Goal: Find specific page/section: Find specific page/section

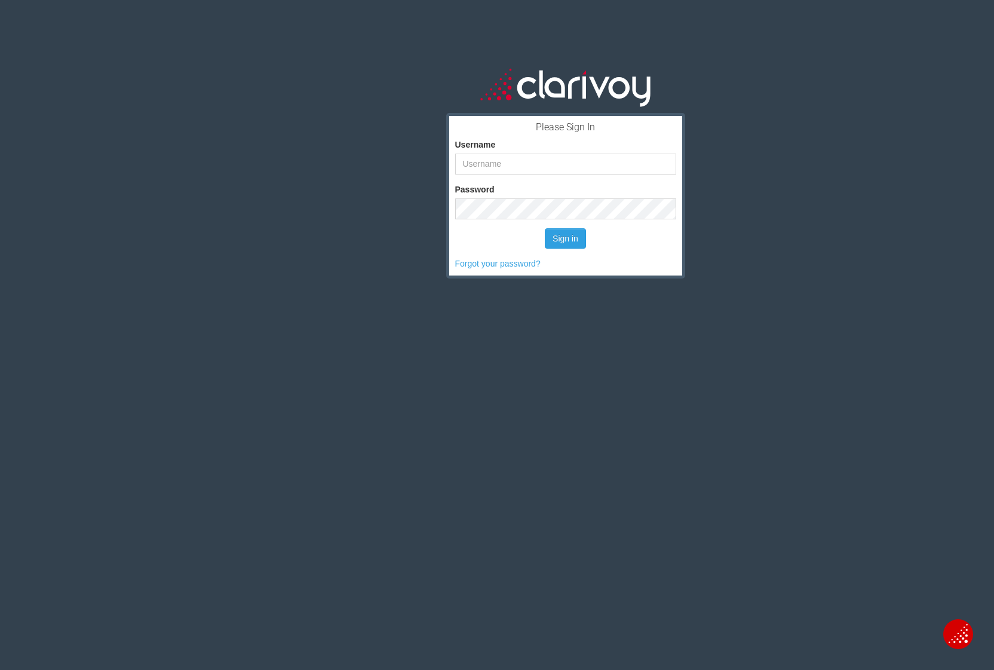
click at [658, 165] on keeper-lock "Open Keeper Popup" at bounding box center [657, 163] width 14 height 14
type input "kmontgomery"
drag, startPoint x: 762, startPoint y: 205, endPoint x: 696, endPoint y: 209, distance: 65.2
click at [762, 205] on div "Please Sign In Username kmontgomery Password Sign in Forgot your password?" at bounding box center [565, 366] width 857 height 670
click at [566, 237] on button "Sign in" at bounding box center [565, 238] width 41 height 20
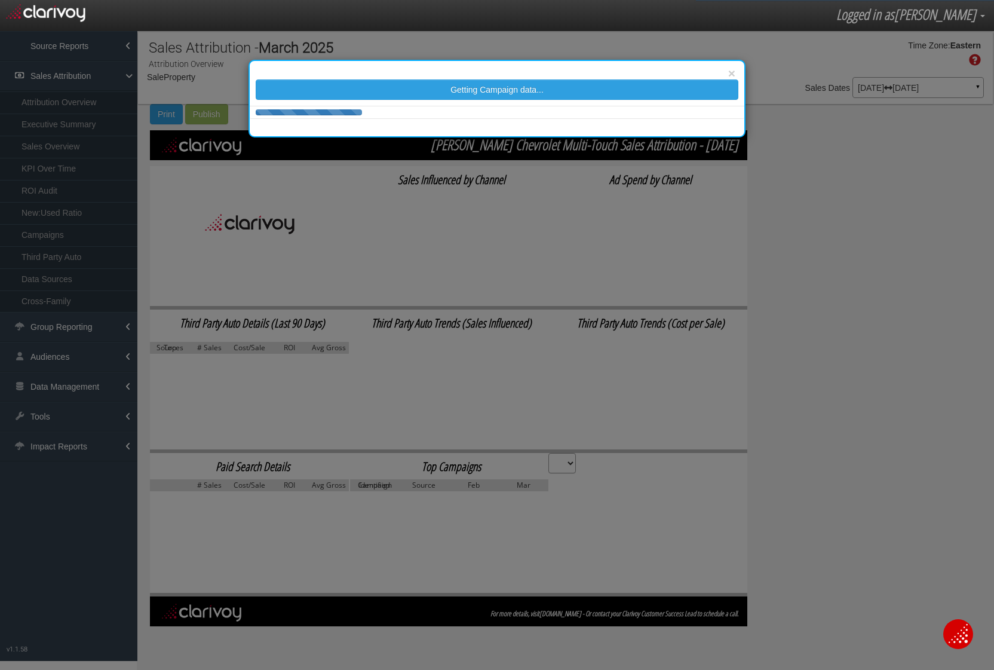
select select "object:2281"
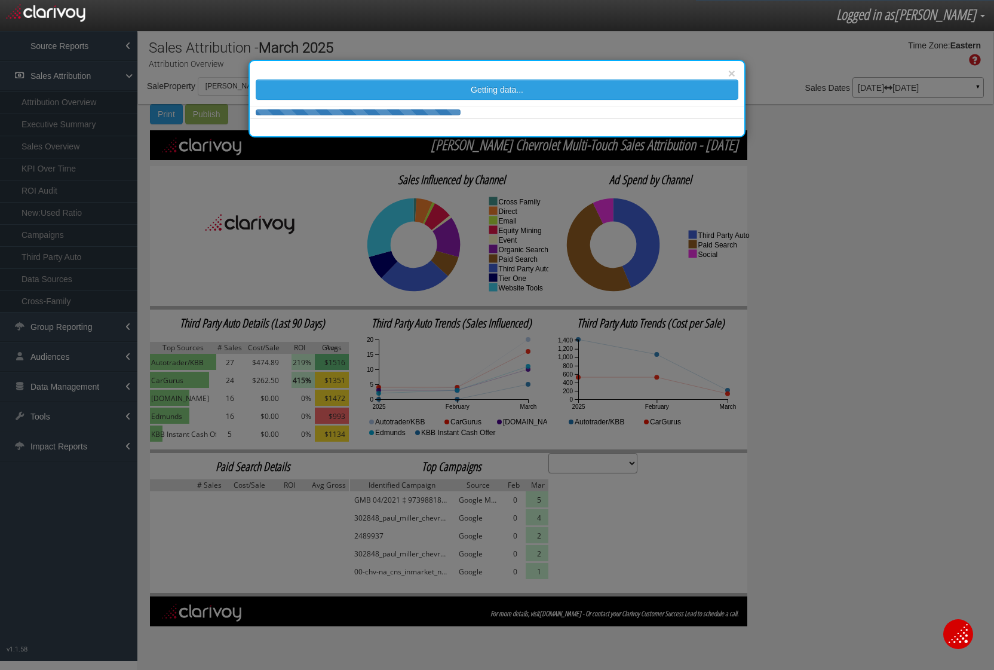
select select "number:4"
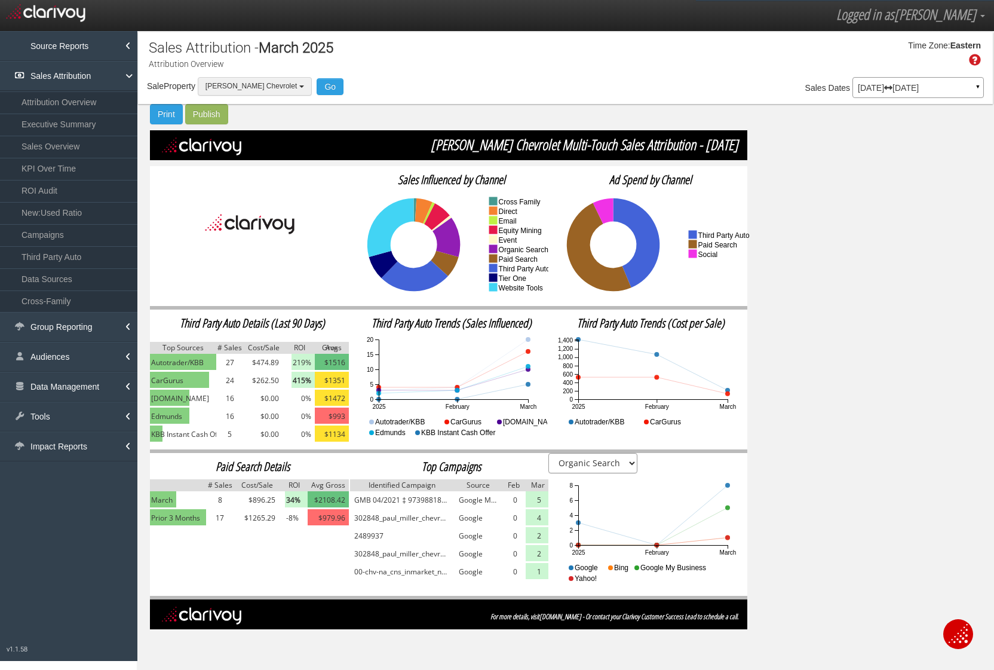
click at [243, 81] on button "[PERSON_NAME] Chevrolet" at bounding box center [255, 86] width 114 height 19
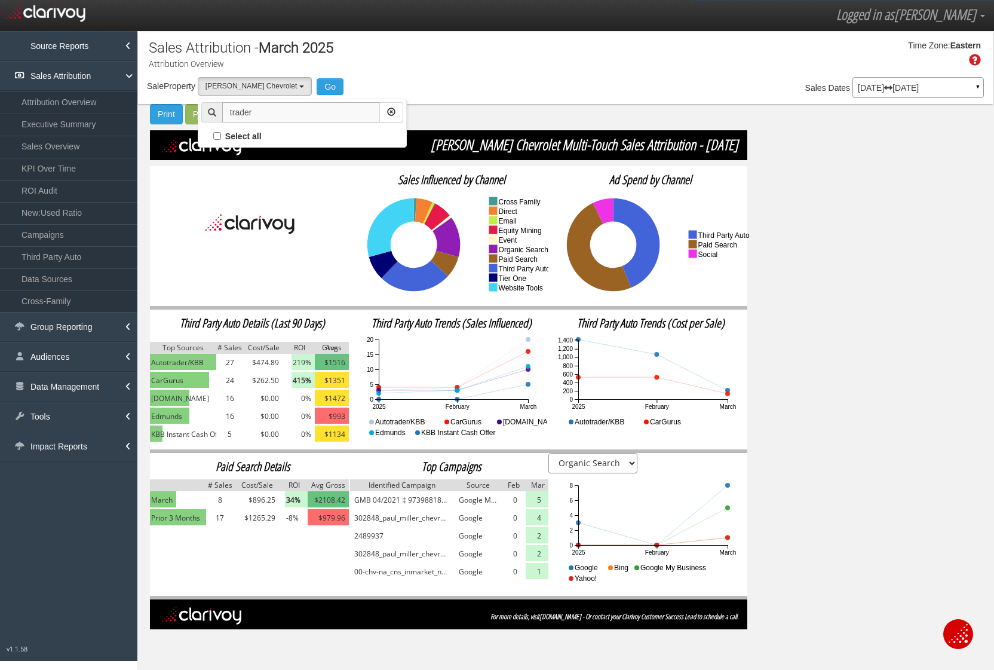
type input "trader"
click at [398, 109] on button "button" at bounding box center [391, 112] width 24 height 20
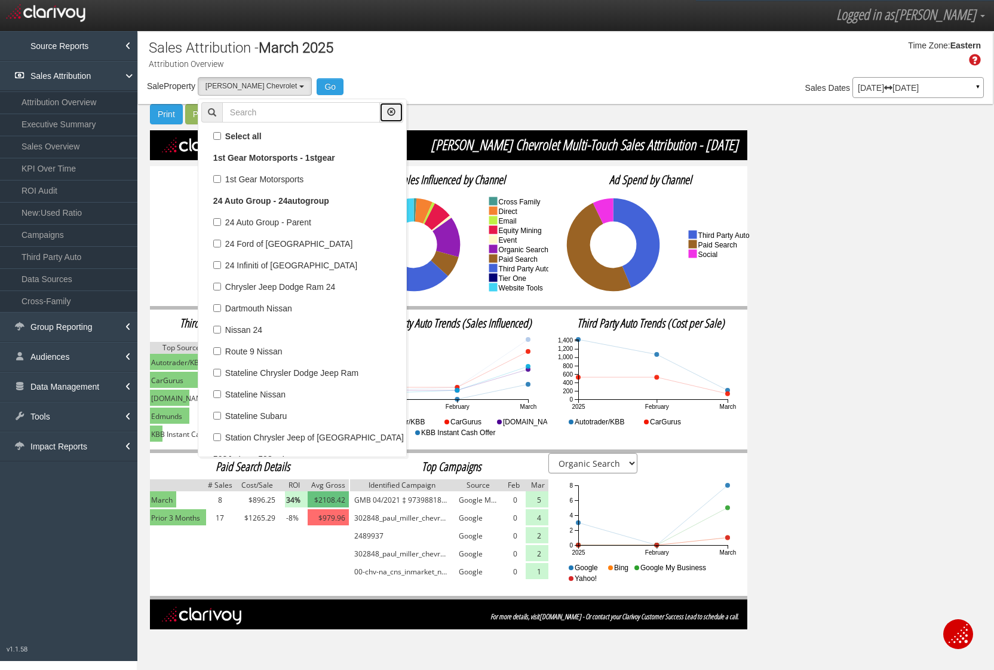
click at [391, 109] on button "button" at bounding box center [391, 112] width 24 height 20
click at [390, 60] on p "Attribution Overview" at bounding box center [274, 64] width 251 height 12
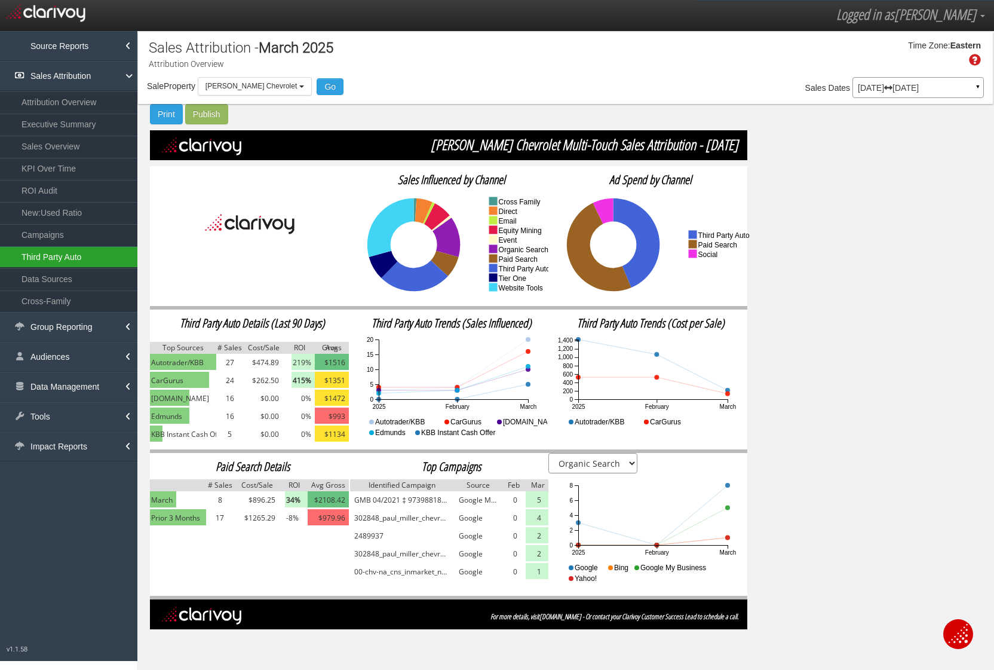
click at [39, 257] on link "Third Party Auto" at bounding box center [68, 257] width 137 height 22
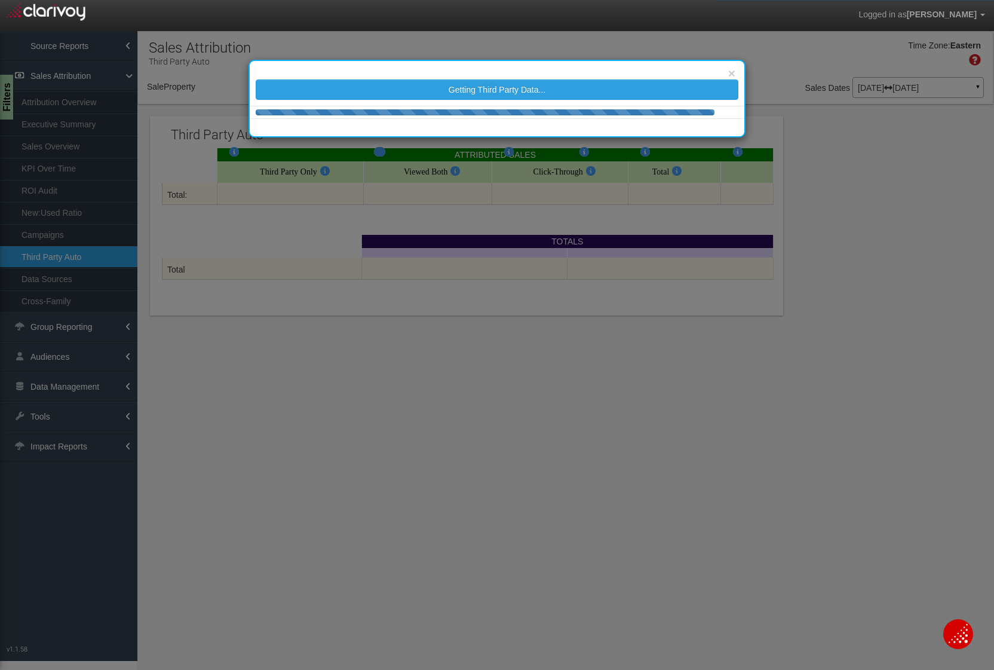
select select "object:4880"
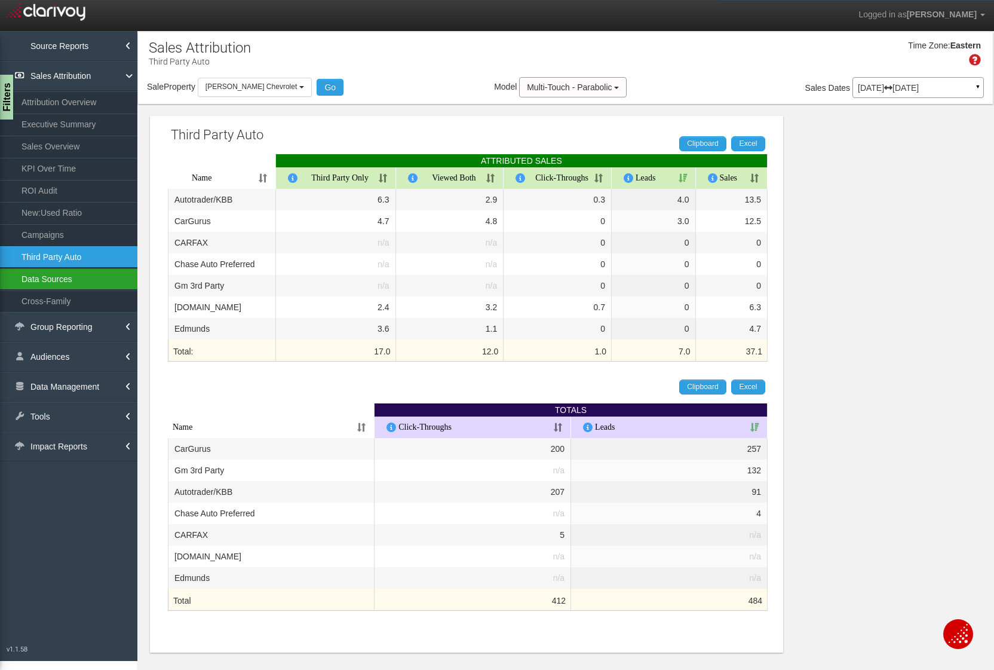
click at [33, 283] on link "Data Sources" at bounding box center [68, 279] width 137 height 22
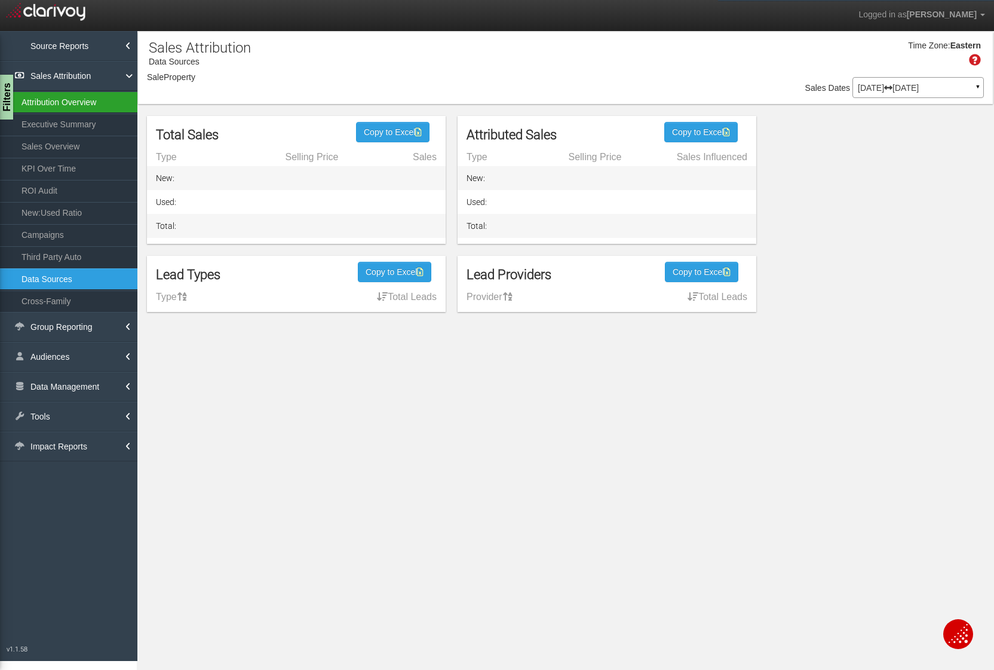
select select "object:7471"
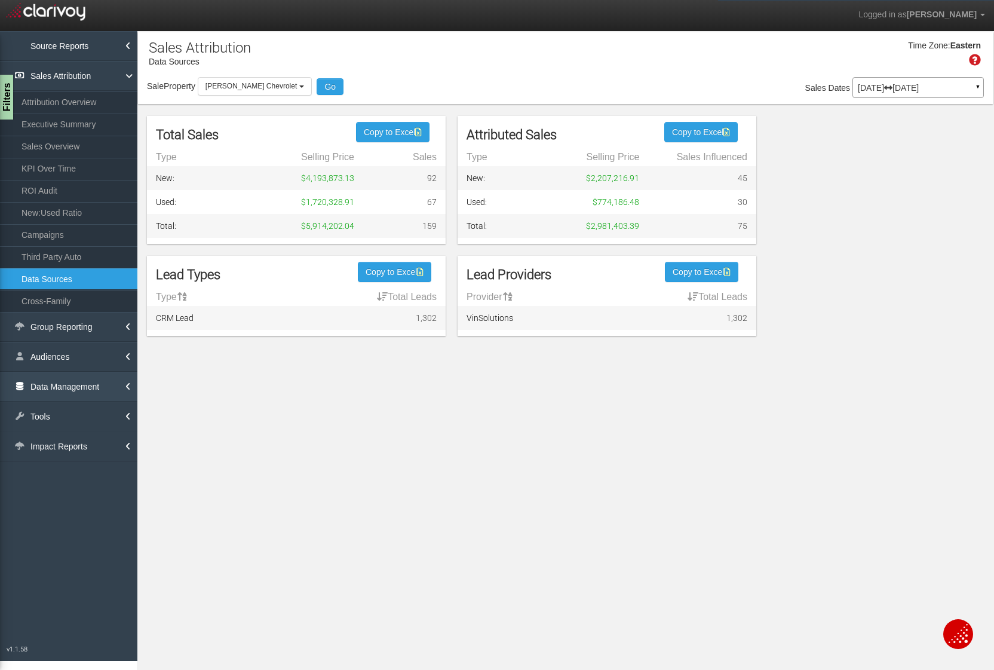
click at [84, 394] on link "Data Management" at bounding box center [68, 386] width 137 height 30
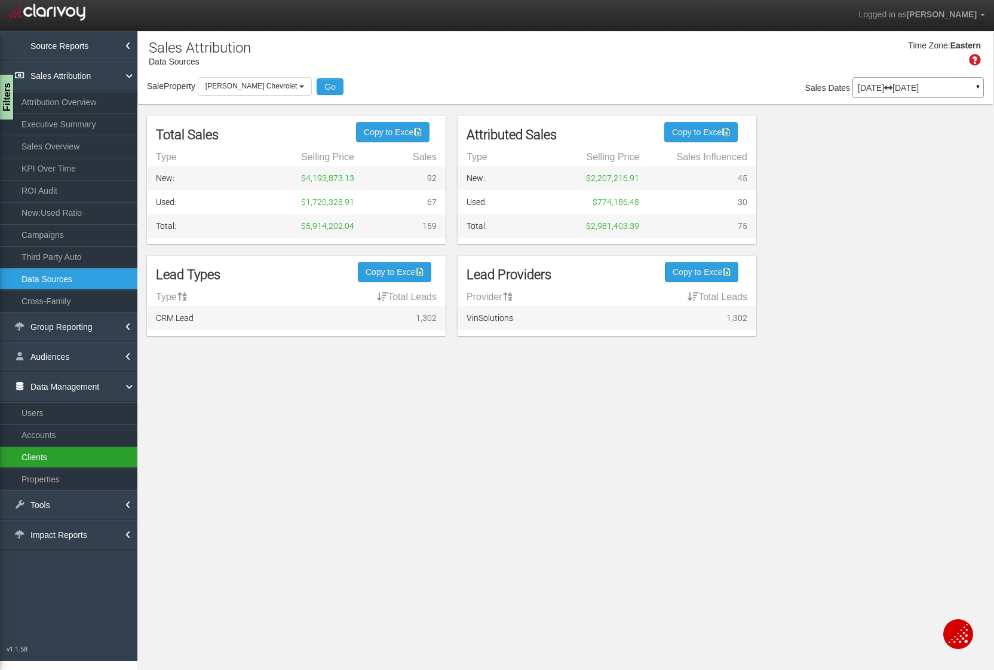
click at [59, 450] on link "Clients" at bounding box center [68, 457] width 137 height 22
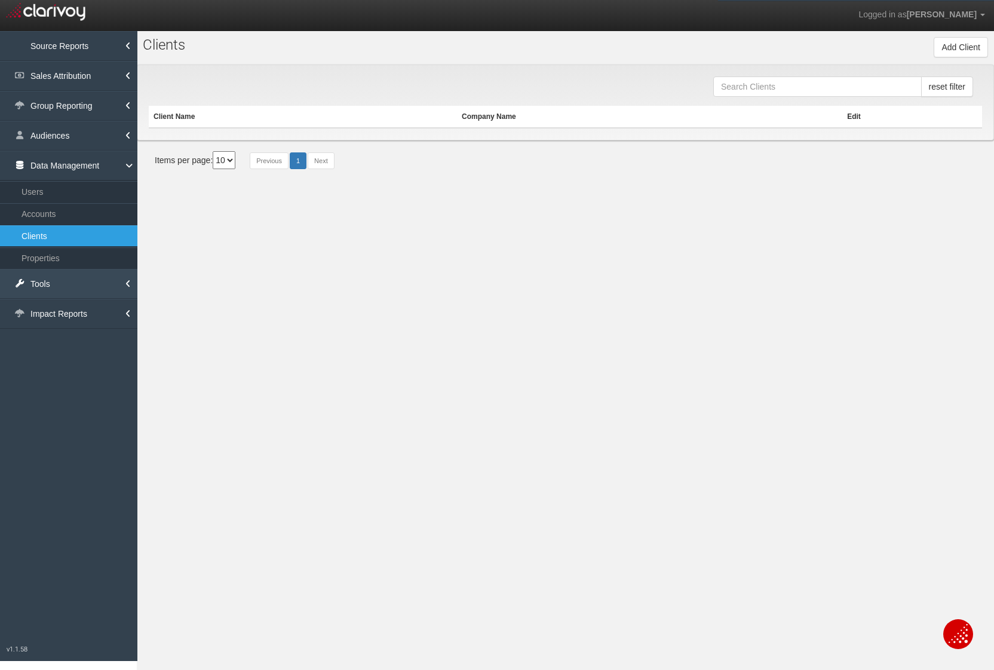
click at [83, 287] on link "Tools" at bounding box center [68, 284] width 137 height 30
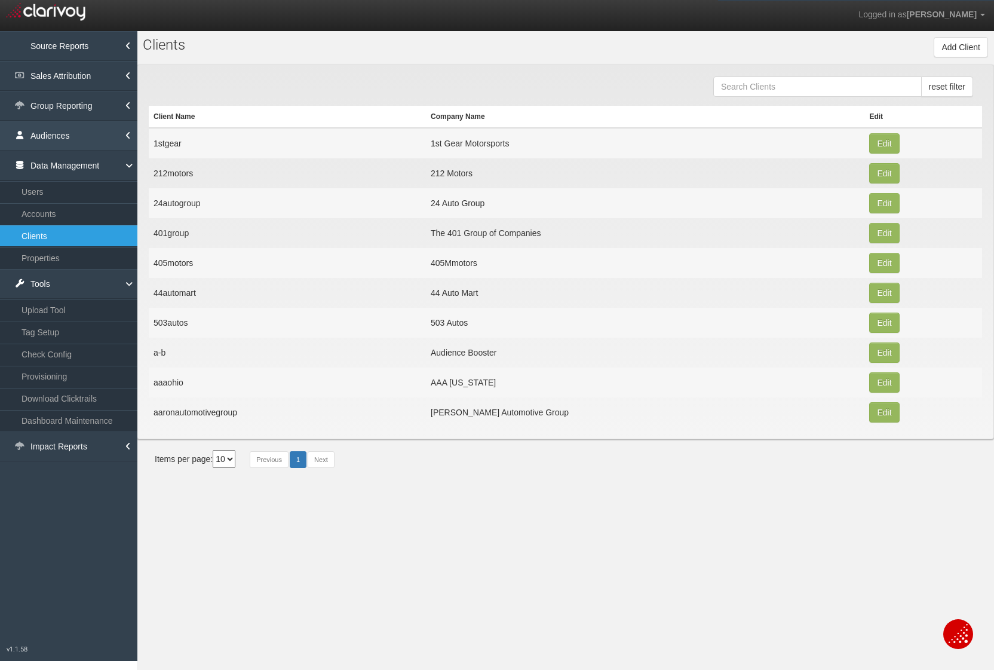
click at [99, 134] on link "Audiences" at bounding box center [68, 136] width 137 height 30
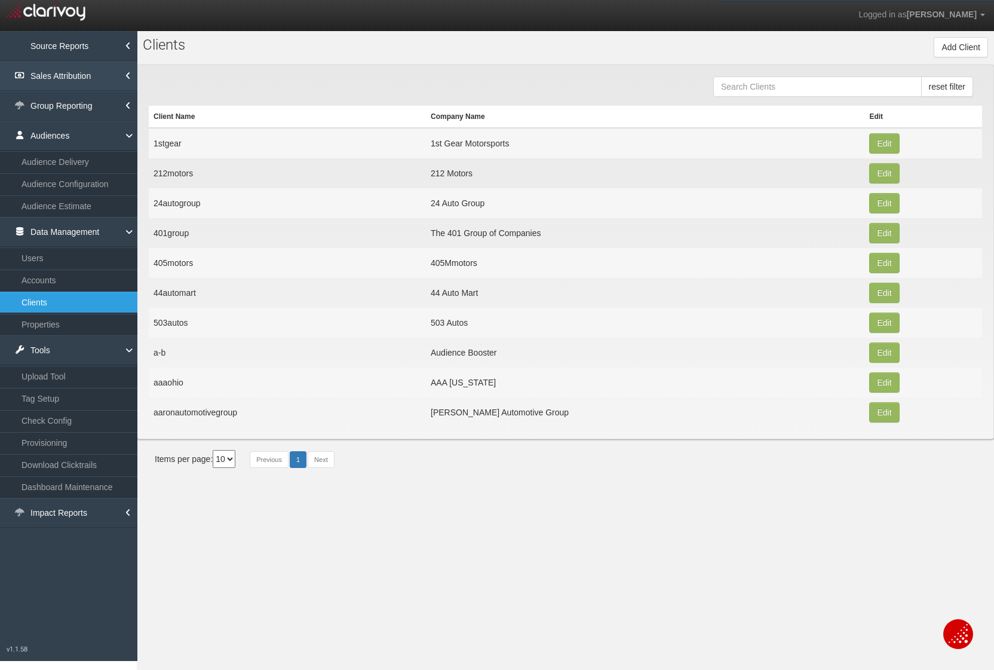
click at [62, 63] on link "Sales Attribution" at bounding box center [68, 76] width 137 height 30
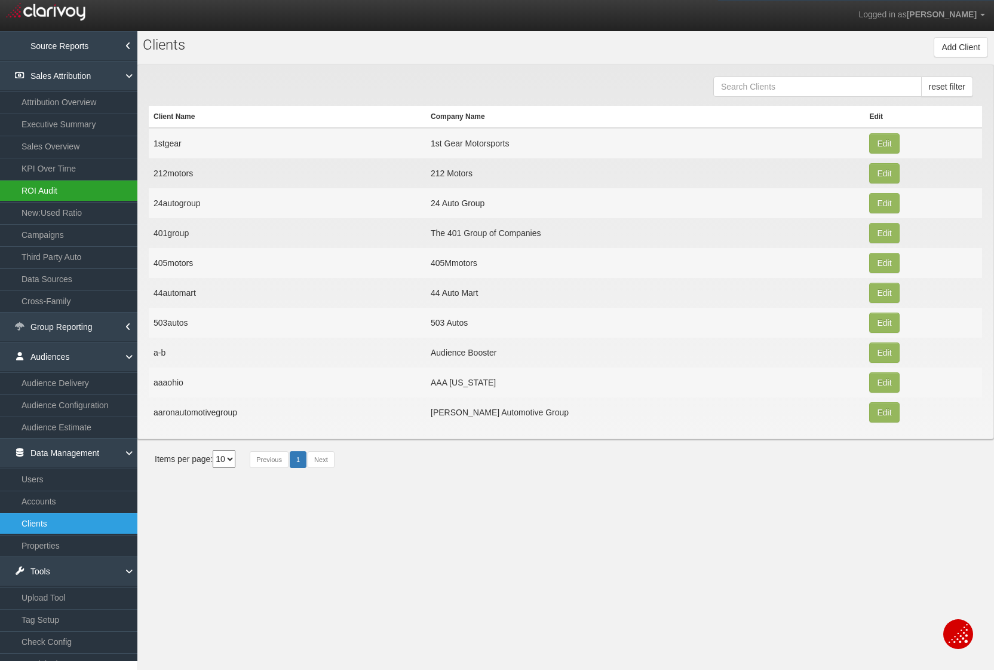
click at [55, 181] on link "ROI Audit" at bounding box center [68, 191] width 137 height 22
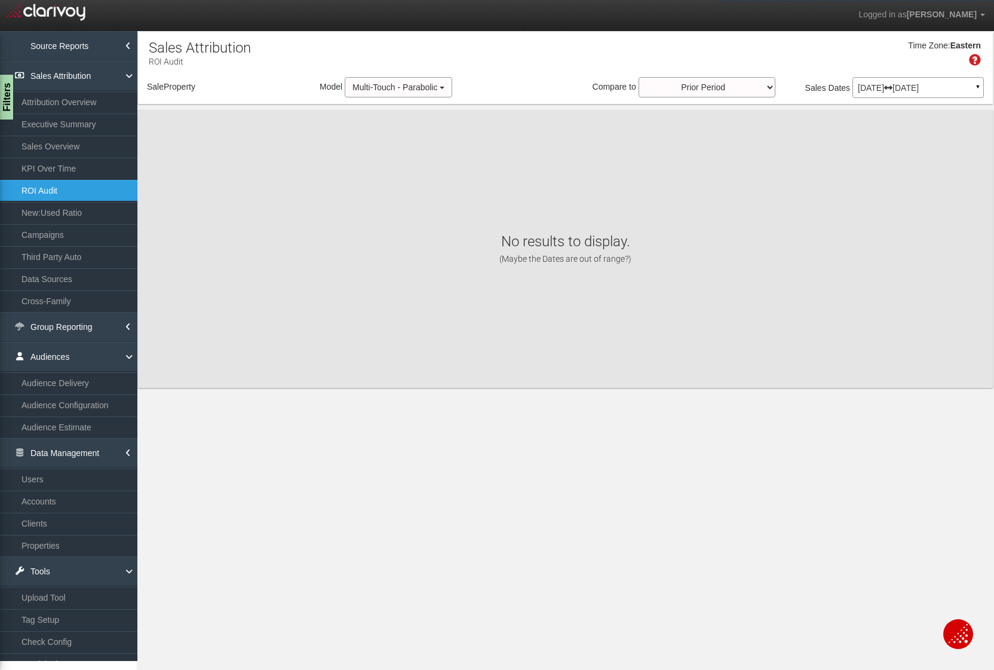
select select "object:12144"
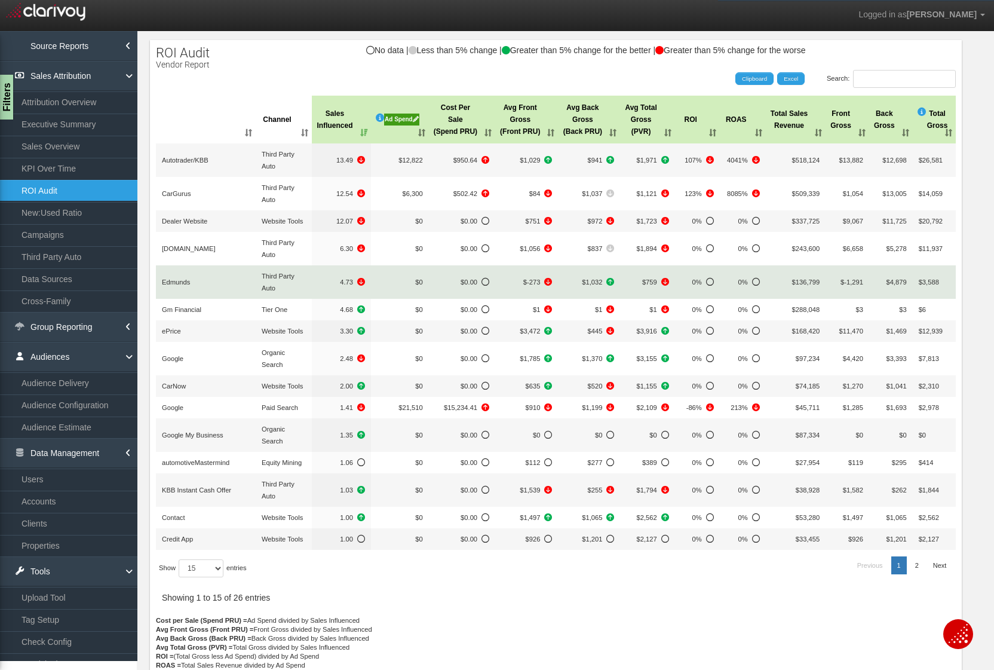
scroll to position [93, 0]
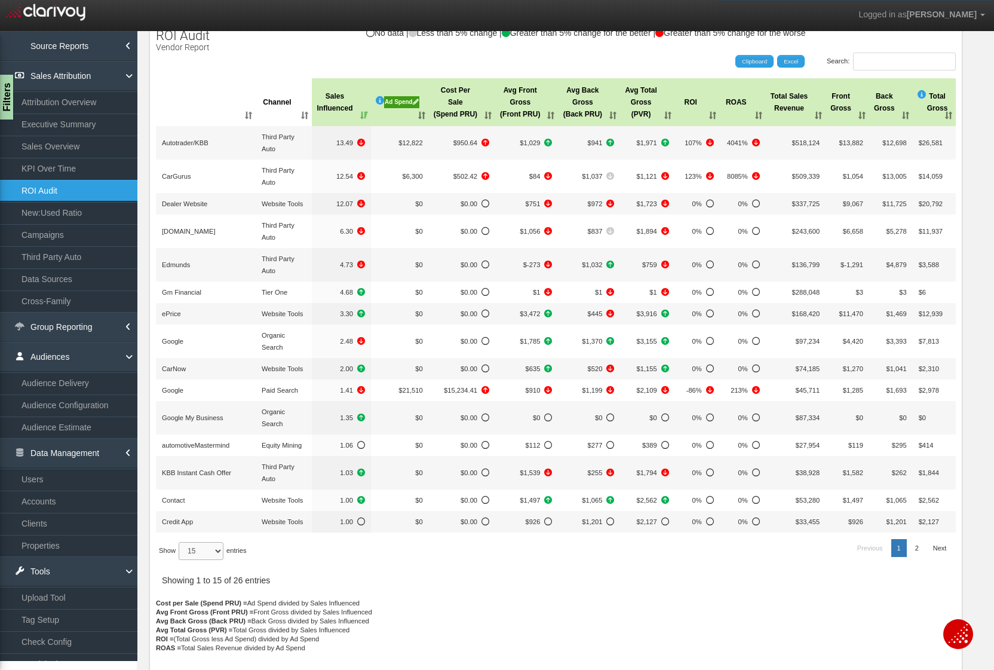
click at [220, 546] on select "15 30 50 All" at bounding box center [201, 551] width 45 height 18
click at [180, 560] on select "15 30 50 All" at bounding box center [201, 551] width 45 height 18
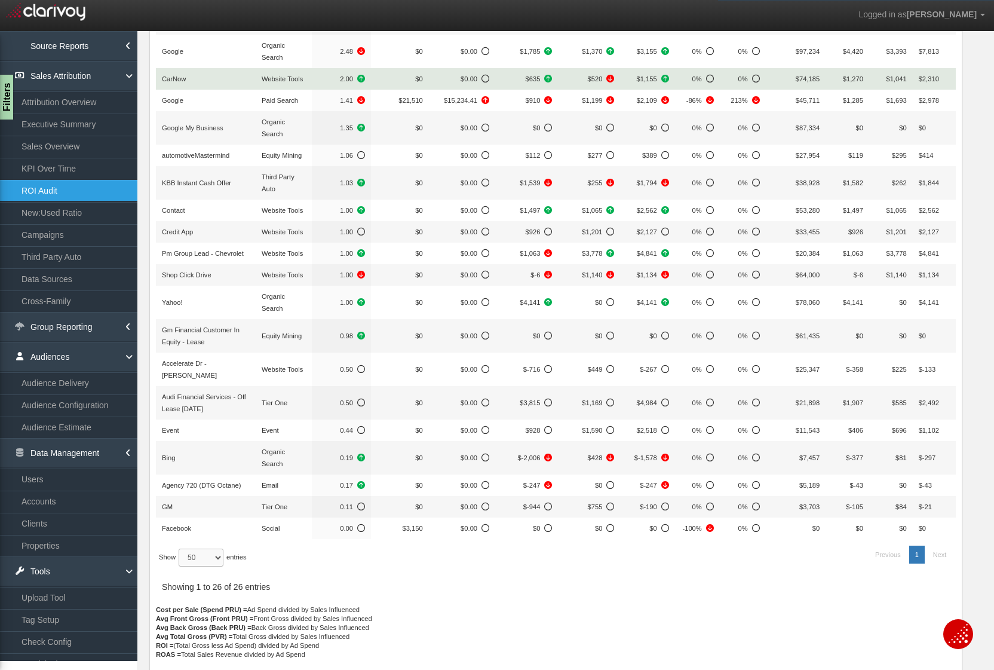
scroll to position [389, 0]
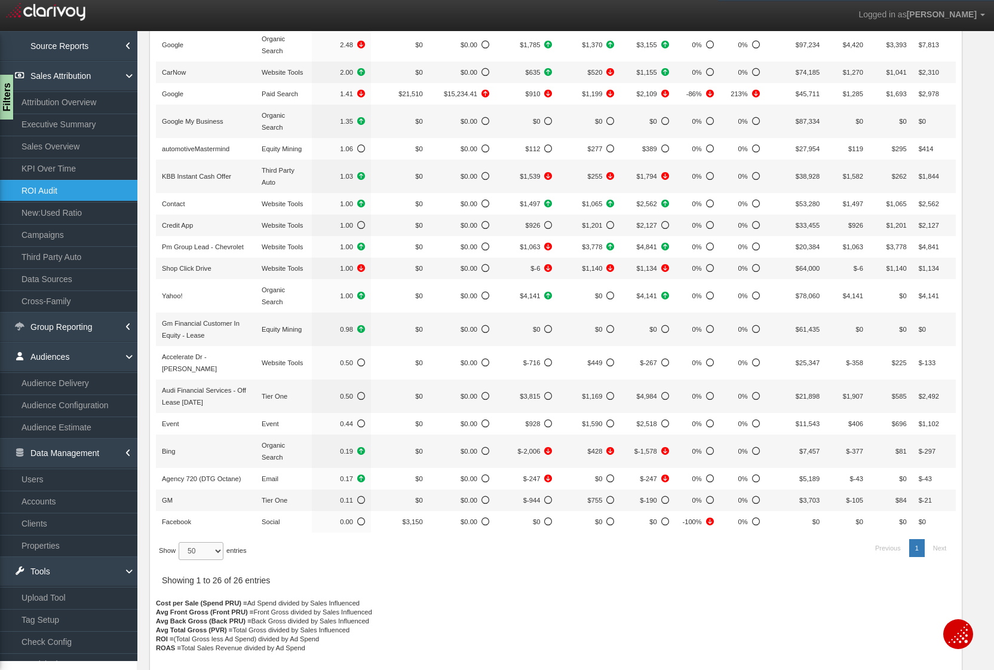
click at [214, 553] on select "15 30 50 All" at bounding box center [201, 551] width 45 height 18
click at [180, 542] on select "15 30 50 All" at bounding box center [201, 551] width 45 height 18
click at [220, 549] on select "15 30 50 All" at bounding box center [201, 551] width 45 height 18
select select "50"
click at [180, 542] on select "15 30 50 All" at bounding box center [201, 551] width 45 height 18
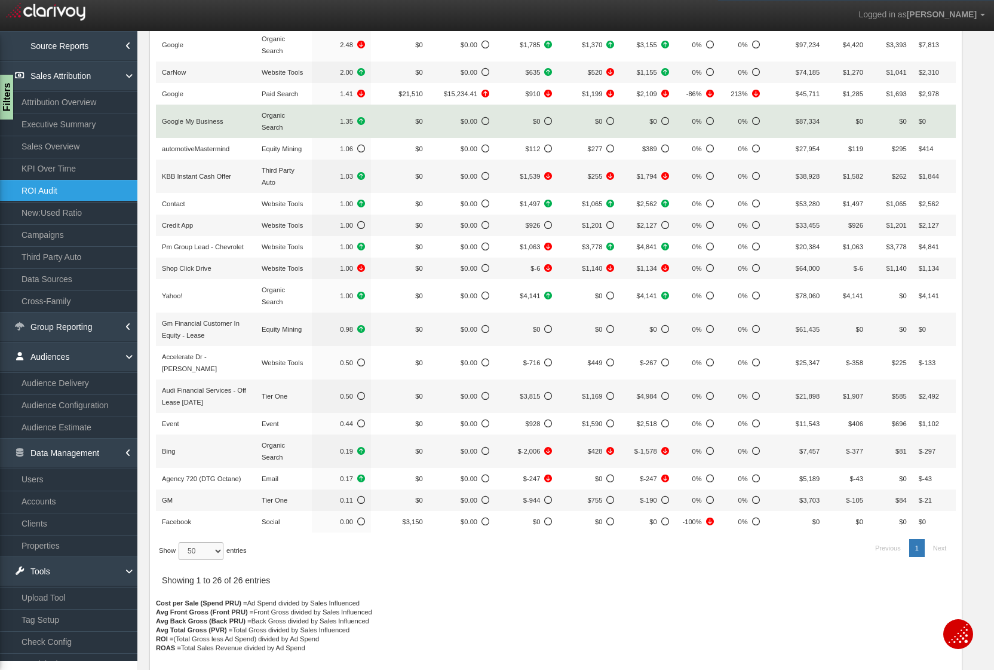
scroll to position [4, 0]
